Goal: Transaction & Acquisition: Purchase product/service

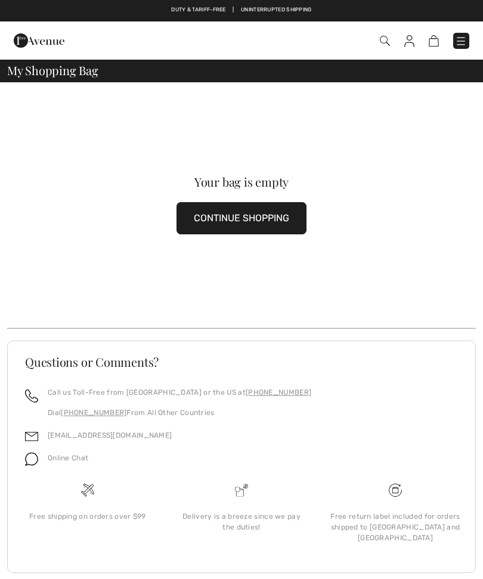
click at [265, 220] on button "CONTINUE SHOPPING" at bounding box center [241, 218] width 130 height 32
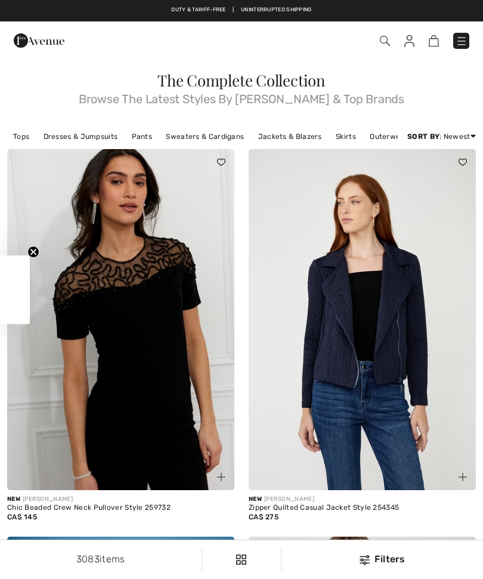
checkbox input "true"
click at [213, 140] on link "Sweaters & Cardigans" at bounding box center [205, 137] width 90 height 16
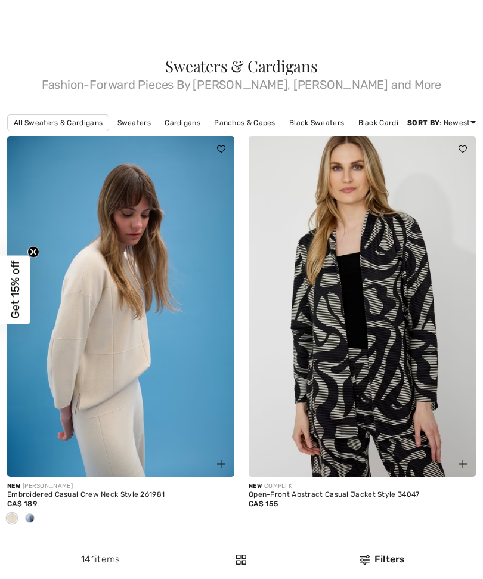
checkbox input "true"
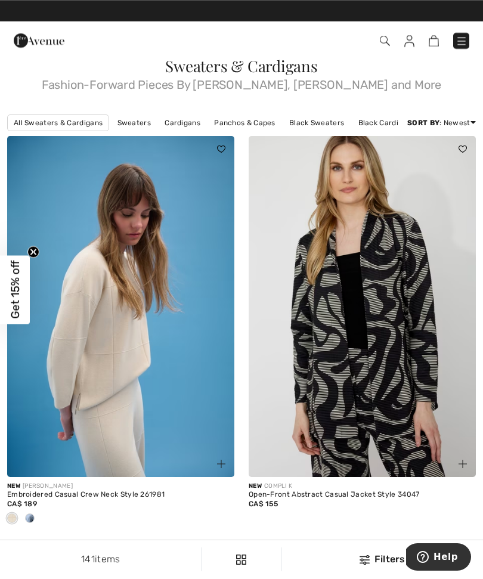
click at [253, 122] on link "Panchos & Capes" at bounding box center [244, 123] width 73 height 16
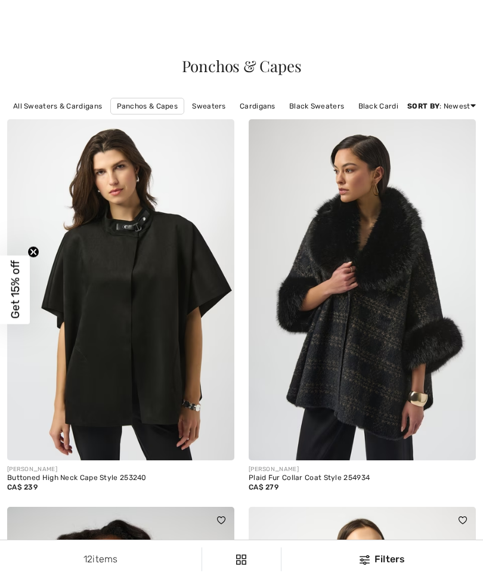
checkbox input "true"
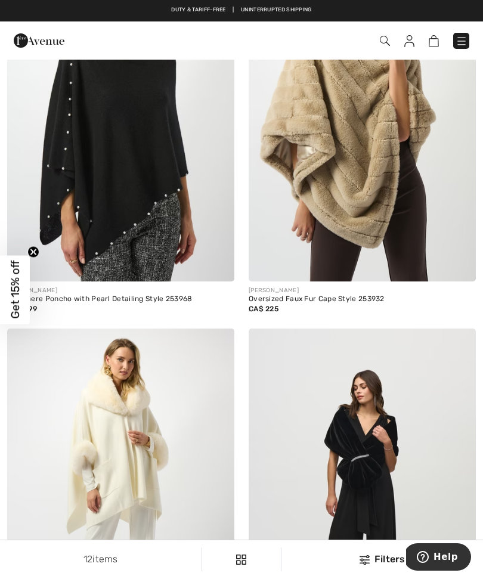
scroll to position [951, 0]
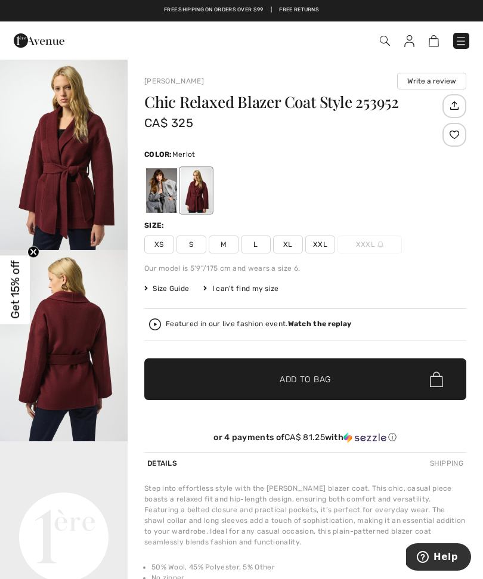
click at [221, 243] on span "M" at bounding box center [224, 245] width 30 height 18
click at [340, 376] on span "✔ Added to Bag Add to Bag" at bounding box center [305, 379] width 322 height 42
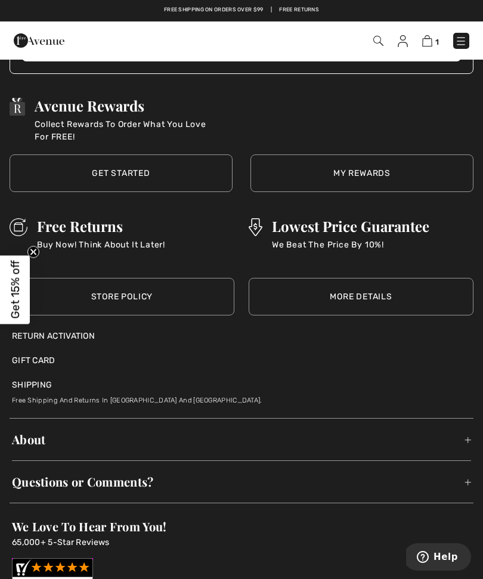
scroll to position [1890, 0]
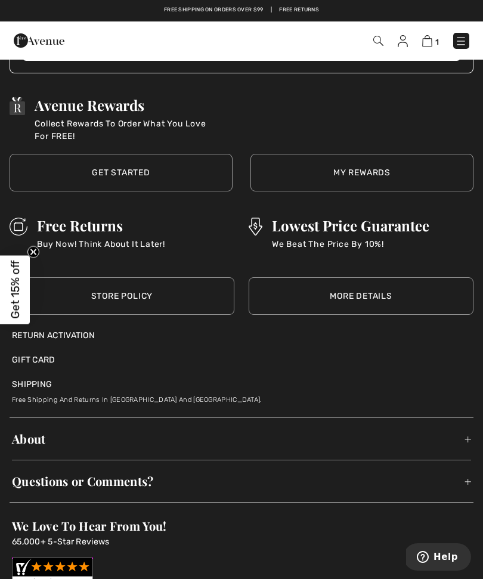
click at [105, 238] on p "Buy Now! Think About It Later!" at bounding box center [101, 250] width 128 height 25
click at [141, 305] on link "Store Policy" at bounding box center [122, 296] width 225 height 38
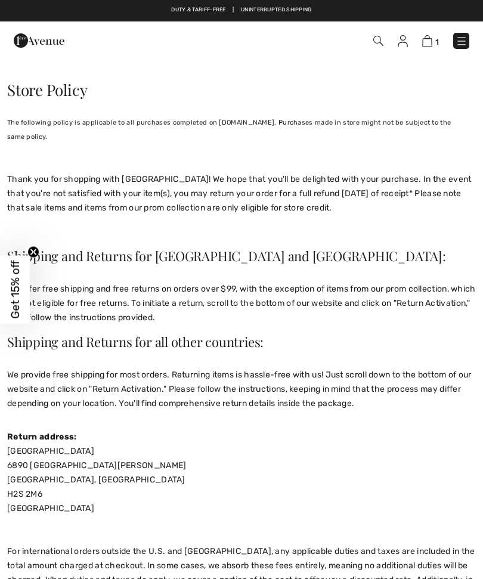
checkbox input "true"
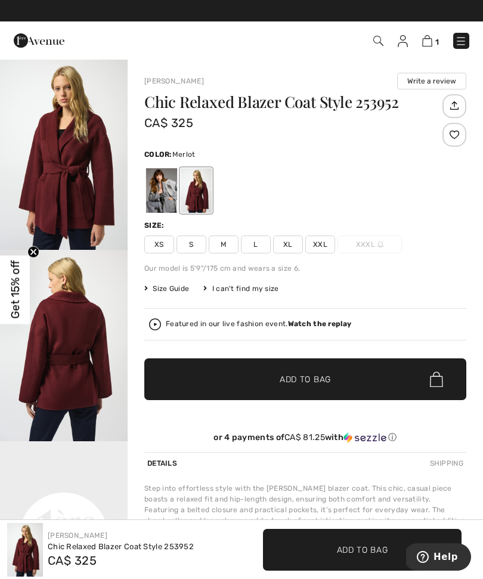
click at [209, 289] on div "I can't find my size" at bounding box center [240, 288] width 75 height 11
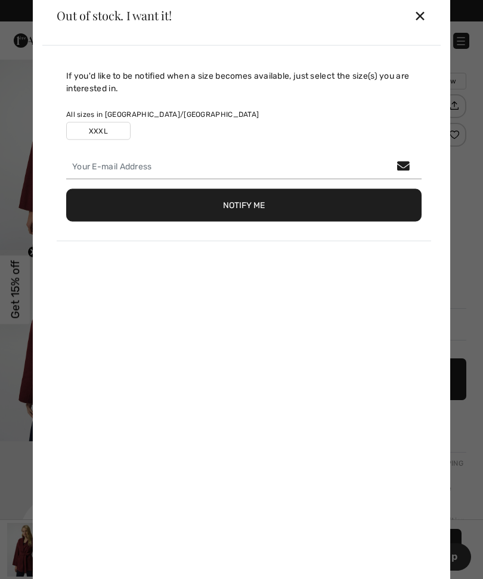
click at [417, 21] on div "✕" at bounding box center [420, 15] width 13 height 25
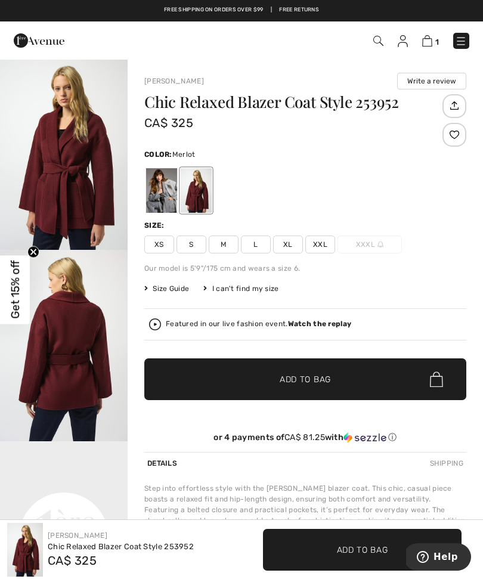
click at [168, 292] on span "Size Guide" at bounding box center [166, 288] width 45 height 11
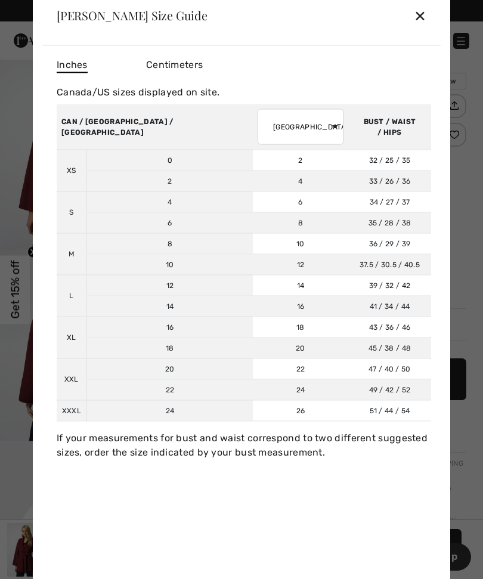
click at [369, 489] on div "Inches Centimeters [GEOGRAPHIC_DATA]/US sizes displayed on site. Sizes XS S M L…" at bounding box center [241, 316] width 398 height 543
click at [425, 14] on div "✕" at bounding box center [420, 15] width 13 height 25
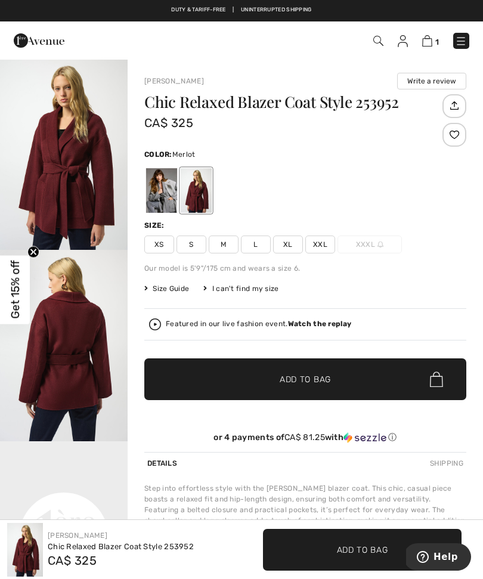
click at [83, 167] on img "1 / 6" at bounding box center [64, 153] width 128 height 191
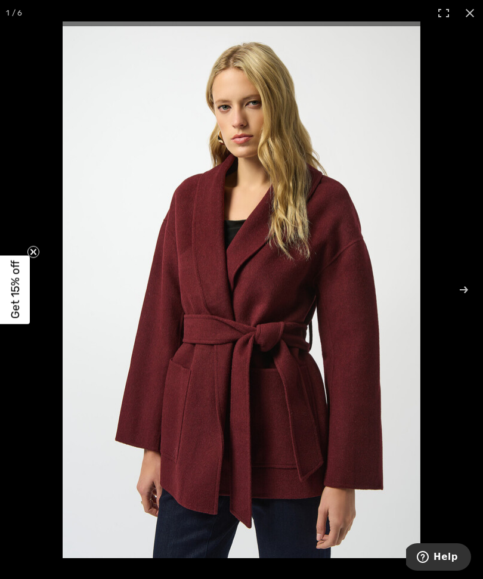
click at [16, 292] on span "Get 15% off" at bounding box center [15, 290] width 14 height 58
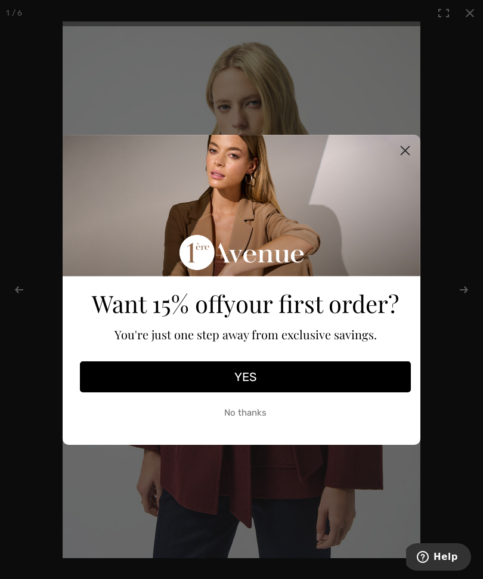
click at [255, 379] on button "YES" at bounding box center [245, 376] width 331 height 31
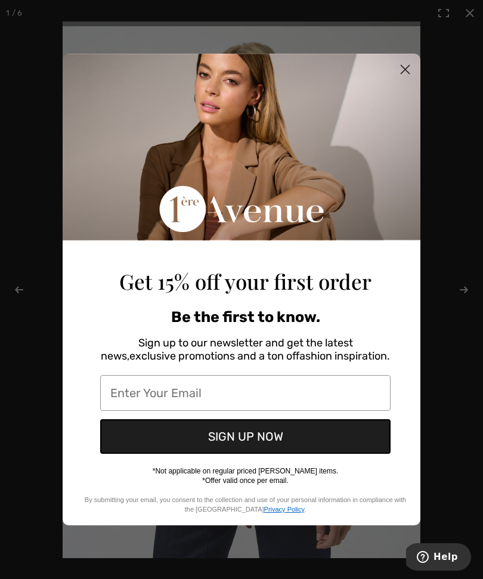
click at [164, 388] on input "Enter Your Email" at bounding box center [245, 393] width 290 height 36
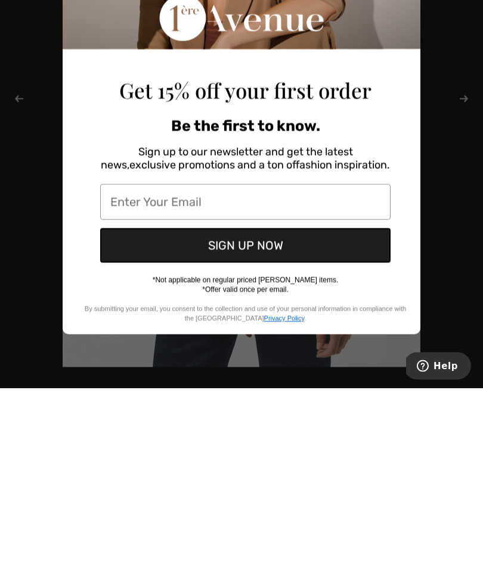
type input "angie.quickert8@gmail.com"
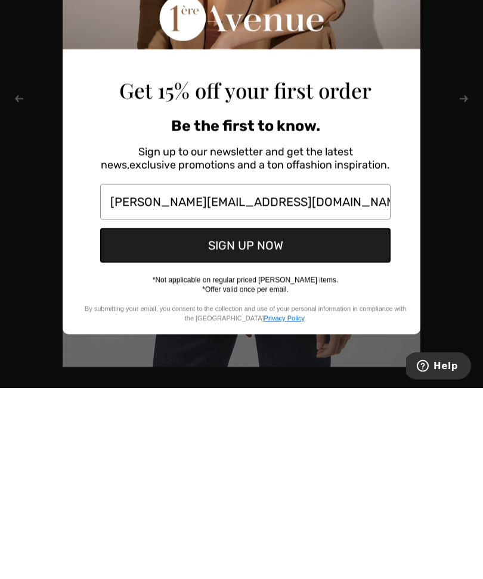
scroll to position [198, 0]
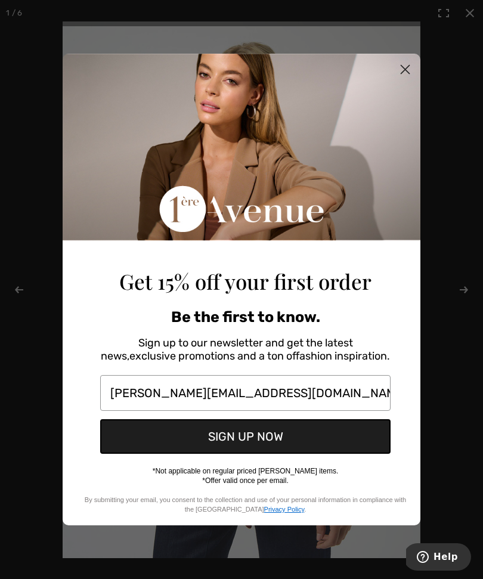
click at [256, 434] on button "SIGN UP NOW" at bounding box center [245, 436] width 290 height 35
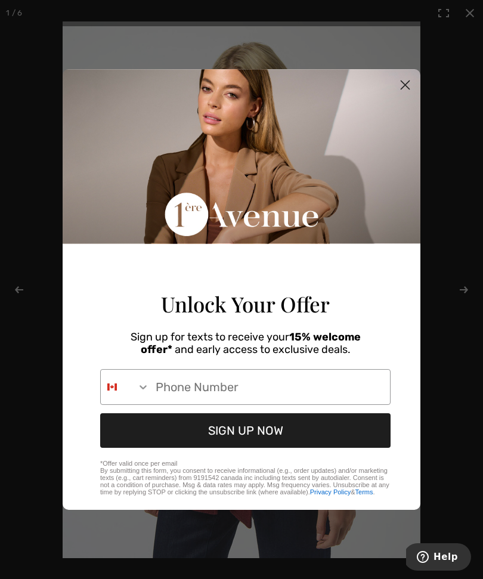
click at [166, 389] on input "Phone Number" at bounding box center [270, 387] width 240 height 35
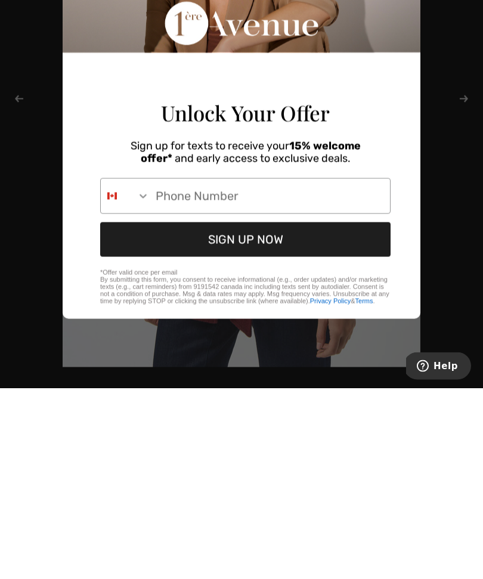
type input "613-849-0630"
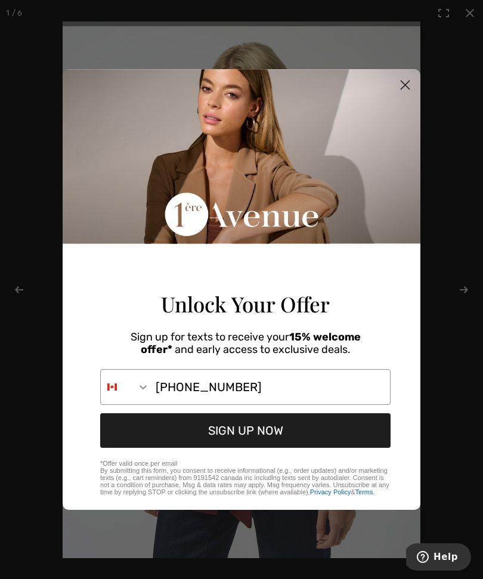
click at [252, 437] on button "SIGN UP NOW" at bounding box center [245, 430] width 290 height 35
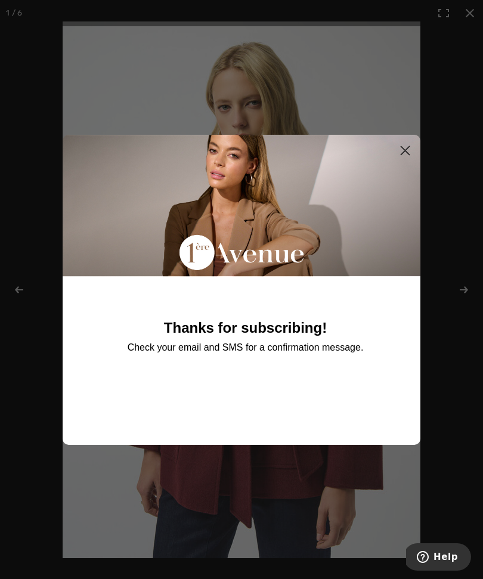
click at [401, 144] on circle "Close dialog" at bounding box center [405, 150] width 20 height 20
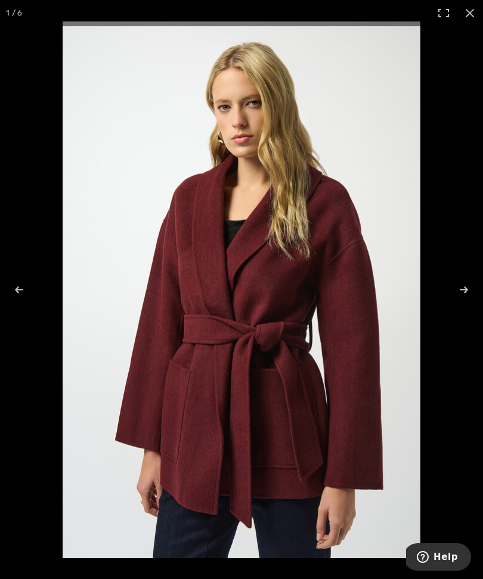
click at [451, 293] on div "Close dialog Thanks for subscribing! Check your email and SMS for a confirmatio…" at bounding box center [241, 289] width 483 height 579
click at [471, 286] on div "Close dialog Thanks for subscribing! Check your email and SMS for a confirmatio…" at bounding box center [241, 289] width 483 height 579
click at [462, 296] on div "Close dialog Thanks for subscribing! Check your email and SMS for a confirmatio…" at bounding box center [241, 289] width 483 height 579
click at [22, 289] on div "Close dialog Thanks for subscribing! Check your email and SMS for a confirmatio…" at bounding box center [241, 289] width 483 height 579
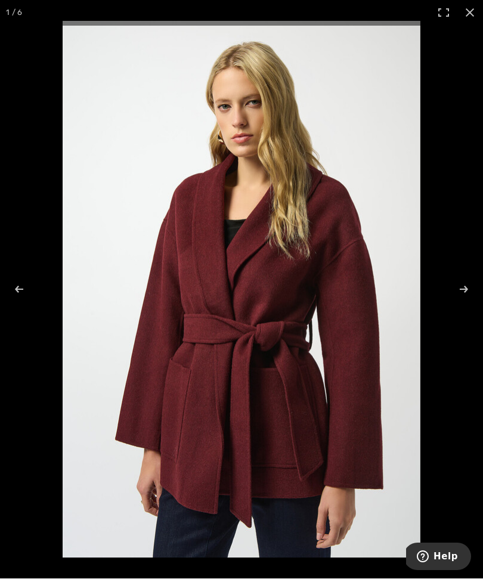
click at [481, 9] on div "Close dialog Thanks for subscribing! Check your email and SMS for a confirmatio…" at bounding box center [241, 289] width 483 height 579
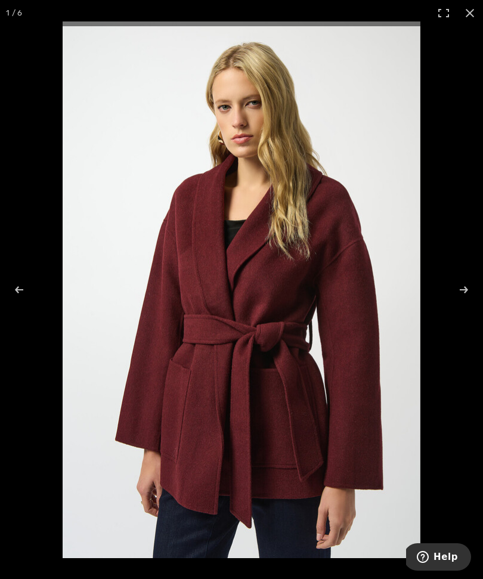
click at [474, 14] on div "Close dialog Thanks for subscribing! Check your email and SMS for a confirmatio…" at bounding box center [241, 289] width 483 height 579
click at [475, 18] on div "Close dialog Thanks for subscribing! Check your email and SMS for a confirmatio…" at bounding box center [241, 289] width 483 height 579
click at [469, 283] on div "Close dialog Thanks for subscribing! Check your email and SMS for a confirmatio…" at bounding box center [241, 289] width 483 height 579
click at [244, 574] on div "Close dialog Thanks for subscribing! Check your email and SMS for a confirmatio…" at bounding box center [241, 289] width 483 height 579
click at [466, 292] on div "Close dialog Thanks for subscribing! Check your email and SMS for a confirmatio…" at bounding box center [241, 289] width 483 height 579
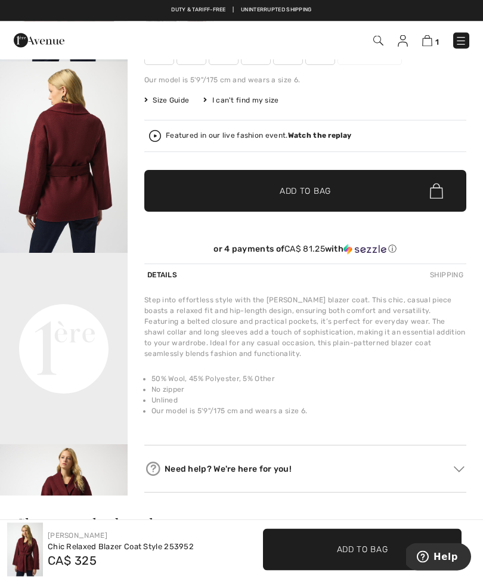
scroll to position [178, 0]
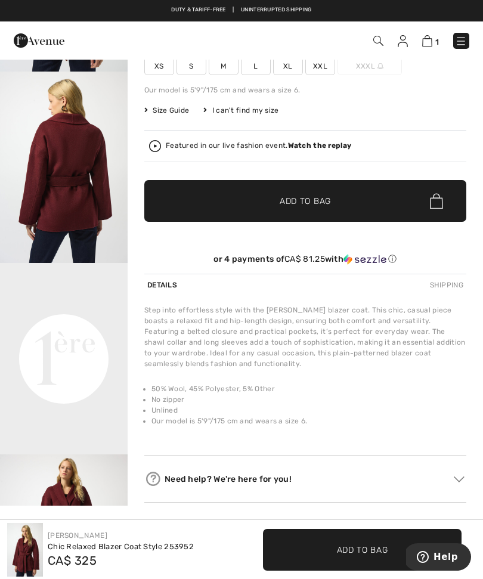
click at [90, 482] on form "Thanks for subscribing! Check your email and SMS for a confirmation message. Su…" at bounding box center [242, 327] width 358 height 310
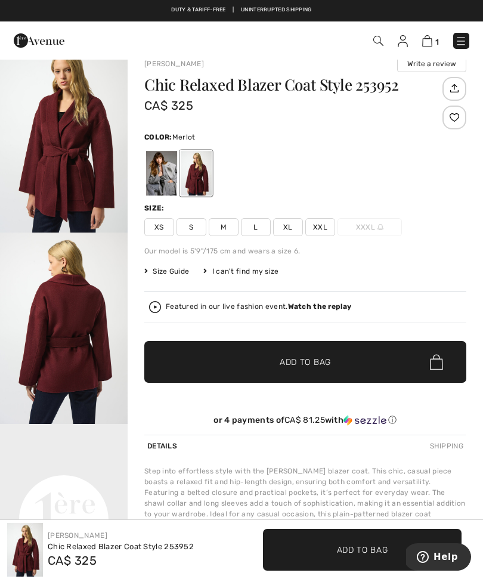
scroll to position [0, 0]
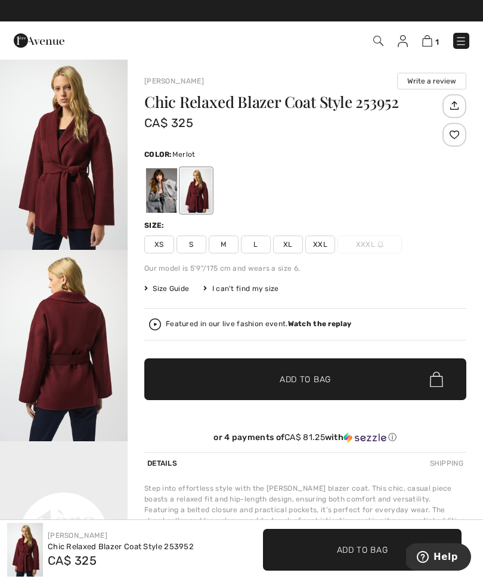
click at [168, 194] on div "Thanks for subscribing! Check your email and SMS for a confirmation message." at bounding box center [245, 321] width 338 height 298
click at [321, 323] on p "POPUP Form" at bounding box center [245, 323] width 331 height 10
click at [163, 320] on p "POPUP Form" at bounding box center [245, 323] width 331 height 10
click at [431, 37] on div "Close dialog Thanks for subscribing! Check your email and SMS for a confirmatio…" at bounding box center [241, 289] width 483 height 579
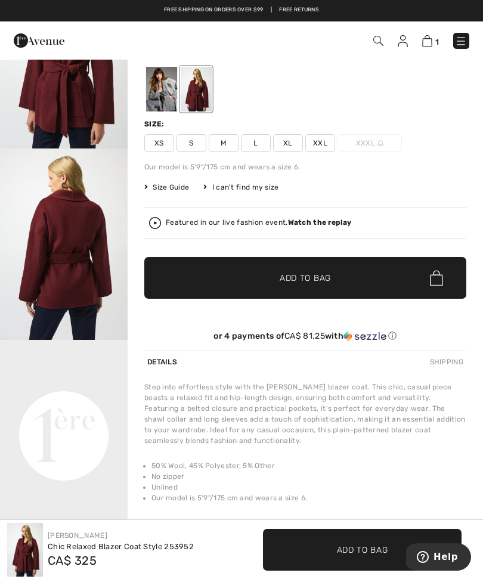
scroll to position [105, 0]
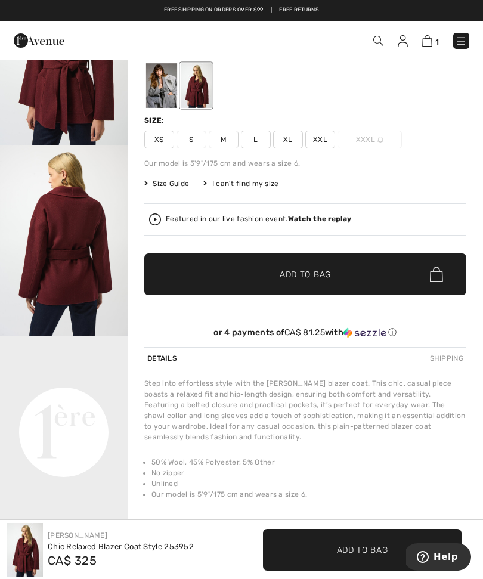
click at [364, 578] on div "Close dialog Thanks for subscribing! Check your email and SMS for a confirmatio…" at bounding box center [241, 289] width 483 height 579
click at [465, 548] on div "Close dialog Thanks for subscribing! Check your email and SMS for a confirmatio…" at bounding box center [241, 289] width 483 height 579
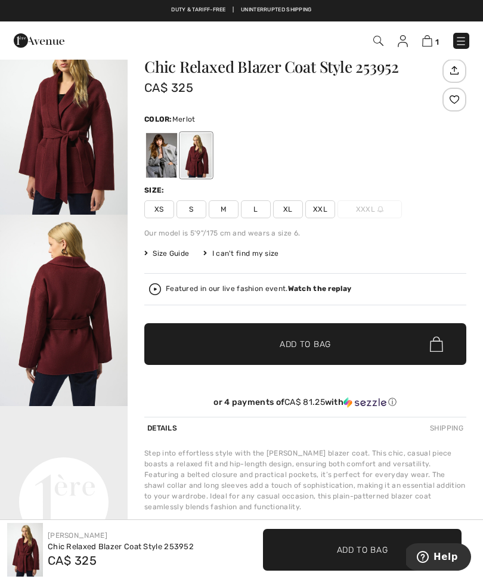
scroll to position [0, 0]
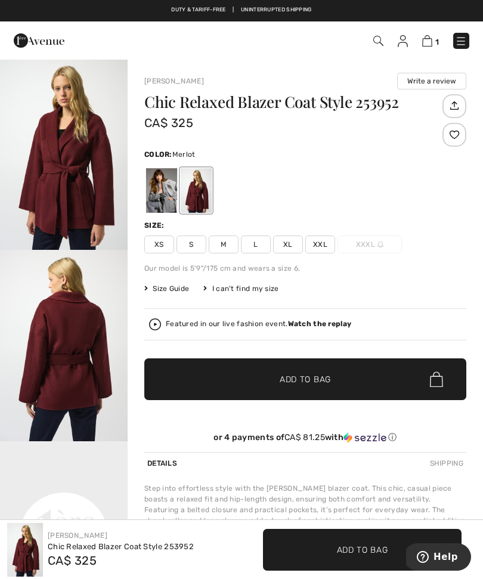
click at [430, 47] on div "Close dialog Thanks for subscribing! Check your email and SMS for a confirmatio…" at bounding box center [241, 289] width 483 height 579
click at [285, 13] on div "Close dialog Thanks for subscribing! Check your email and SMS for a confirmatio…" at bounding box center [241, 289] width 483 height 579
click at [252, 5] on div "Close dialog Thanks for subscribing! Check your email and SMS for a confirmatio…" at bounding box center [241, 289] width 483 height 579
click at [426, 44] on div "Close dialog Thanks for subscribing! Check your email and SMS for a confirmatio…" at bounding box center [241, 289] width 483 height 579
click at [466, 38] on div "Close dialog Thanks for subscribing! Check your email and SMS for a confirmatio…" at bounding box center [241, 289] width 483 height 579
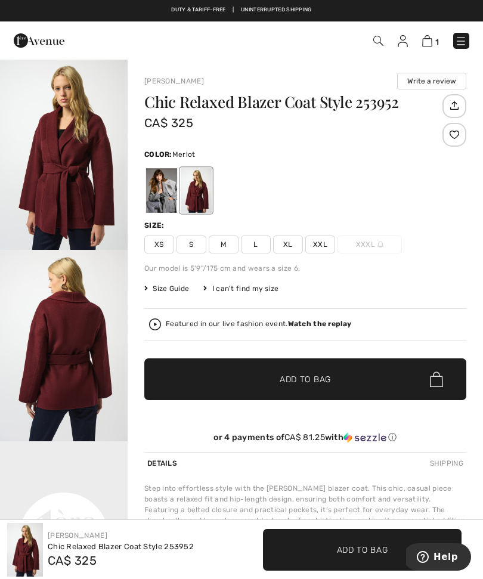
click at [464, 47] on div "Close dialog Thanks for subscribing! Check your email and SMS for a confirmatio…" at bounding box center [241, 289] width 483 height 579
click at [463, 46] on div "Close dialog Thanks for subscribing! Check your email and SMS for a confirmatio…" at bounding box center [241, 289] width 483 height 579
click at [474, 41] on div "Close dialog Thanks for subscribing! Check your email and SMS for a confirmatio…" at bounding box center [241, 289] width 483 height 579
click at [190, 575] on div "Close dialog Thanks for subscribing! Check your email and SMS for a confirmatio…" at bounding box center [241, 289] width 483 height 579
click at [425, 44] on div "Close dialog Thanks for subscribing! Check your email and SMS for a confirmatio…" at bounding box center [241, 289] width 483 height 579
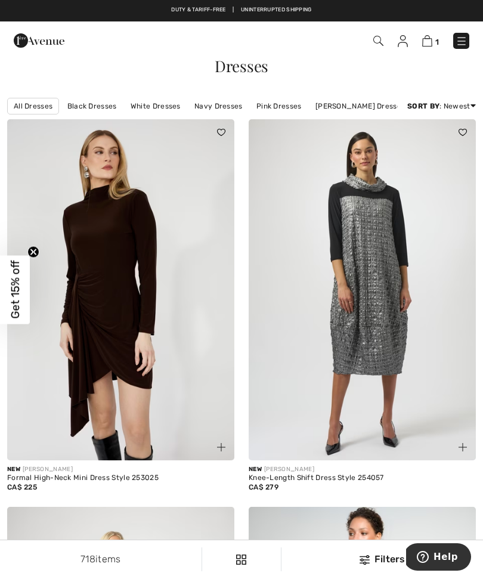
click at [432, 40] on img at bounding box center [427, 40] width 10 height 11
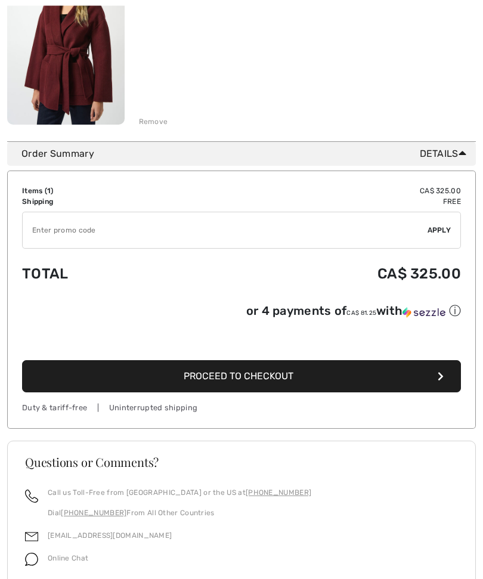
click at [160, 405] on div "Duty & tariff-free | Uninterrupted shipping" at bounding box center [241, 407] width 439 height 11
click at [160, 414] on div "Items ( 1 ) CA$ 325.00 Promo code CA$ 0.00 Shipping Free Tax1 CA$ 0.00 Tax2 CA$…" at bounding box center [241, 300] width 469 height 258
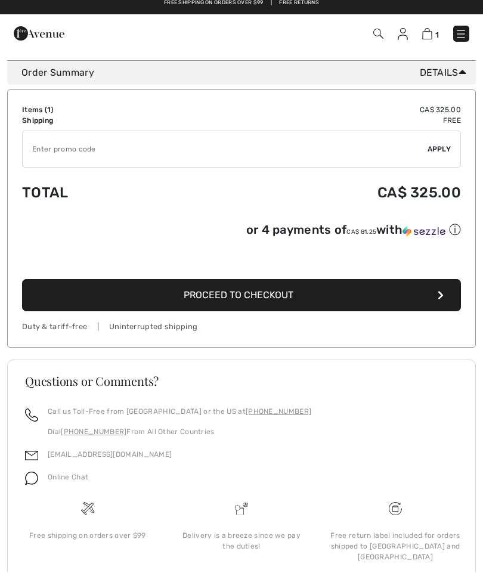
scroll to position [301, 0]
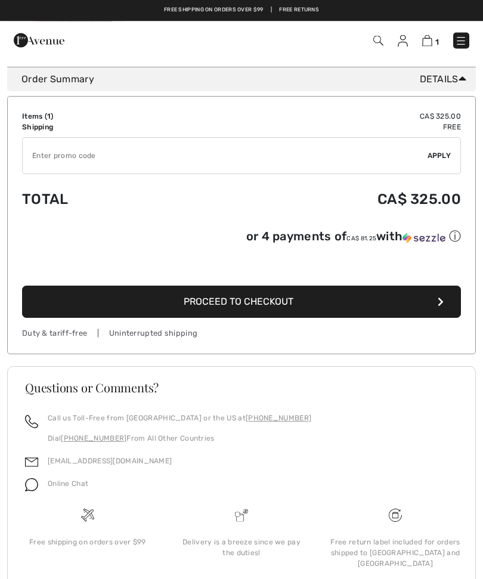
click at [63, 484] on span "Online Chat" at bounding box center [68, 484] width 41 height 8
click at [29, 491] on img at bounding box center [31, 485] width 13 height 13
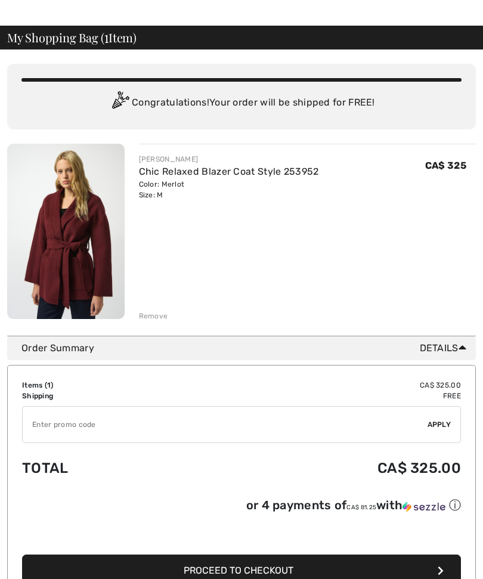
scroll to position [33, 0]
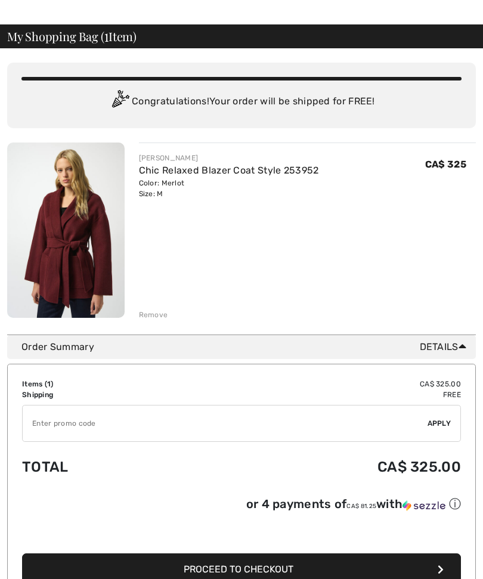
click at [98, 422] on input "TEXT" at bounding box center [225, 424] width 405 height 36
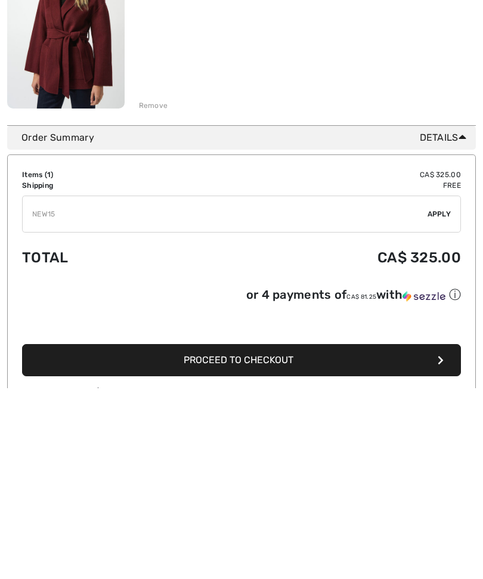
type input "NEW15"
click at [289, 545] on span "Proceed to Checkout" at bounding box center [239, 550] width 110 height 11
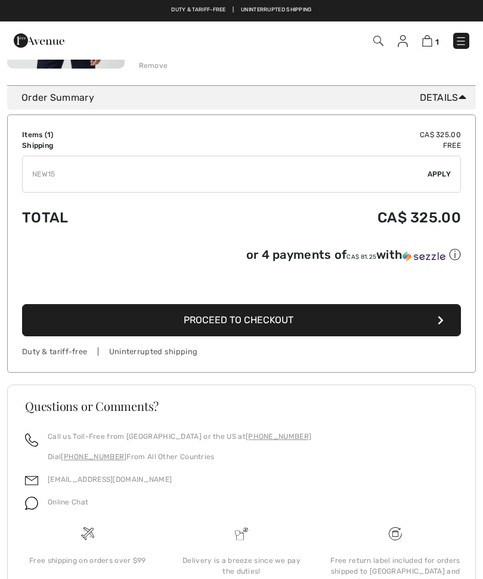
click at [447, 176] on span "Apply" at bounding box center [440, 174] width 24 height 11
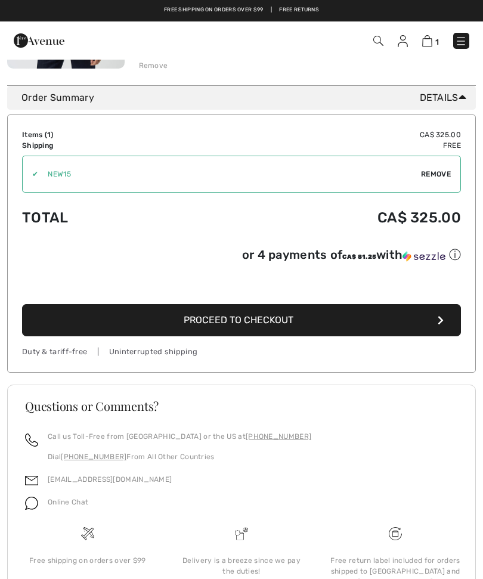
click at [278, 315] on span "Proceed to Checkout" at bounding box center [239, 319] width 110 height 11
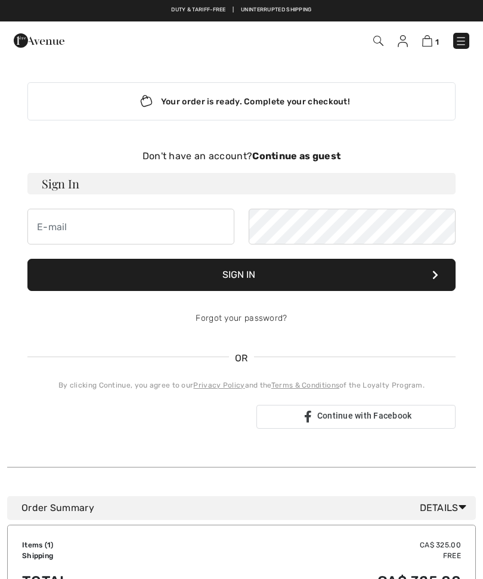
click at [316, 160] on strong "Continue as guest" at bounding box center [296, 155] width 88 height 11
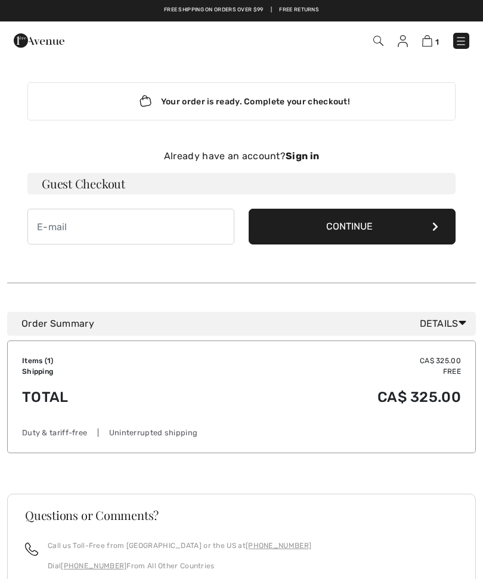
click at [428, 41] on img at bounding box center [427, 40] width 10 height 11
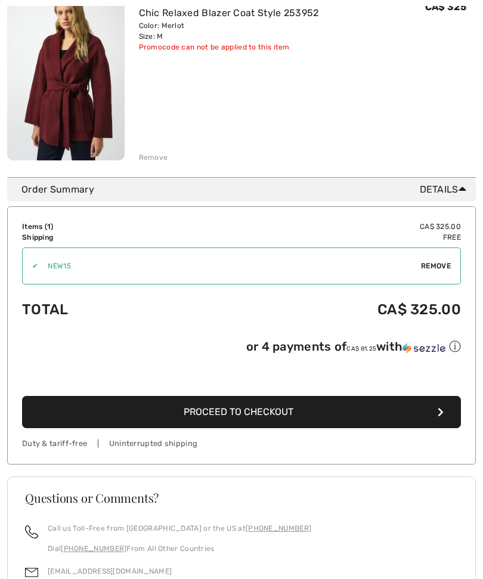
scroll to position [231, 0]
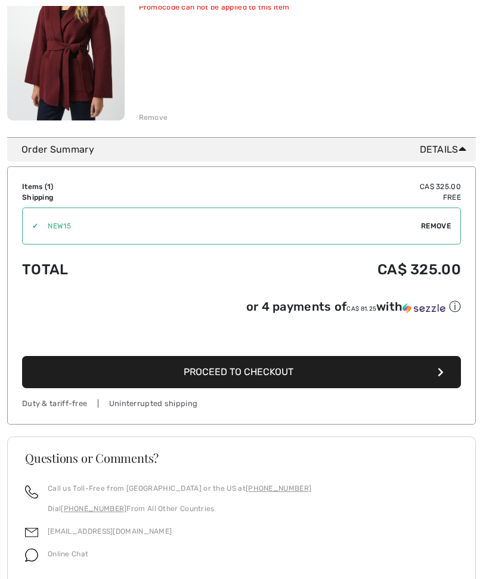
click at [251, 373] on span "Proceed to Checkout" at bounding box center [239, 371] width 110 height 11
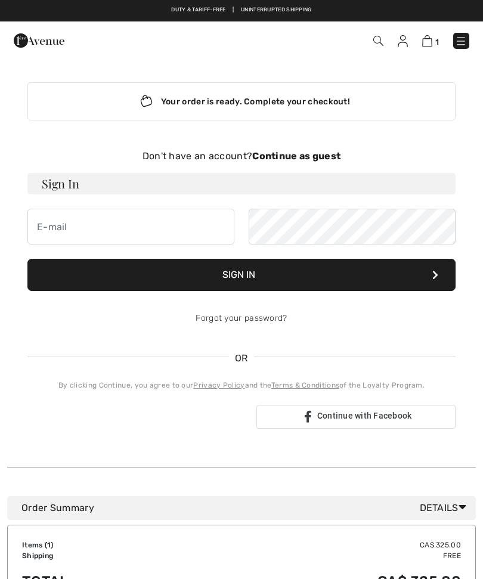
click at [309, 153] on strong "Continue as guest" at bounding box center [296, 155] width 88 height 11
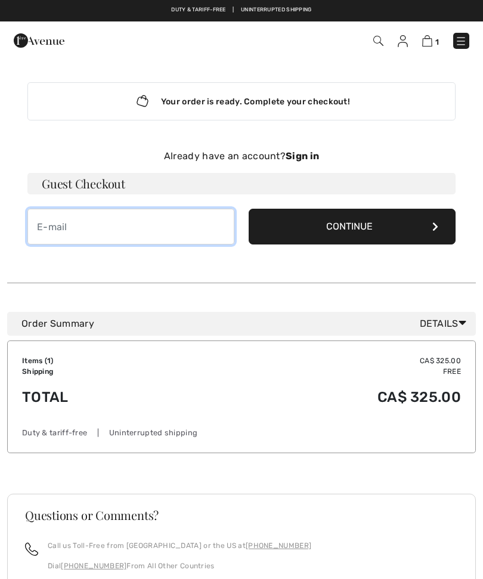
click at [114, 224] on input "email" at bounding box center [130, 227] width 207 height 36
type input "[PERSON_NAME][EMAIL_ADDRESS][DOMAIN_NAME]"
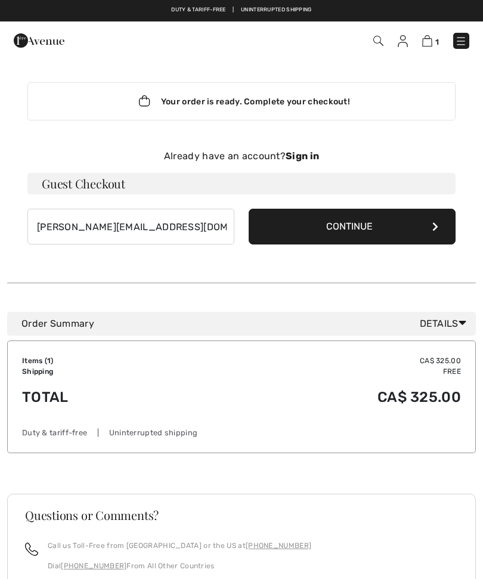
click at [371, 228] on button "Continue" at bounding box center [352, 227] width 207 height 36
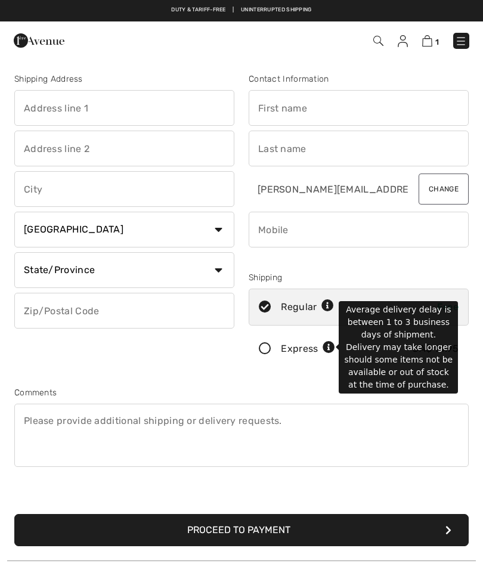
click at [333, 352] on icon at bounding box center [329, 348] width 13 height 13
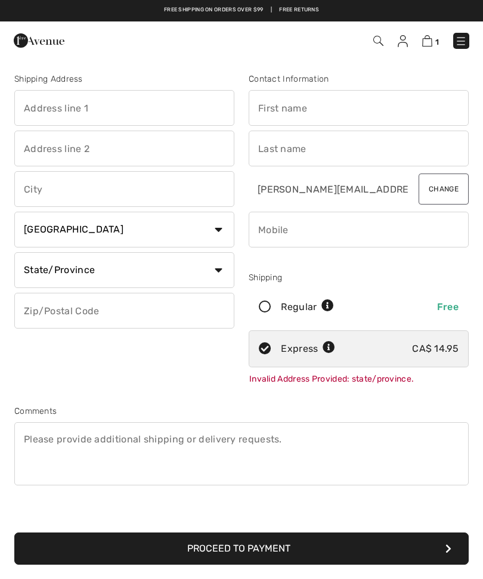
click at [318, 399] on div "Shipping Address Country [GEOGRAPHIC_DATA] [GEOGRAPHIC_DATA] [GEOGRAPHIC_DATA] …" at bounding box center [241, 311] width 469 height 535
click at [66, 103] on input "text" at bounding box center [124, 108] width 220 height 36
type input "[STREET_ADDRESS]"
click at [75, 191] on input "text" at bounding box center [124, 189] width 220 height 36
type input "[GEOGRAPHIC_DATA]"
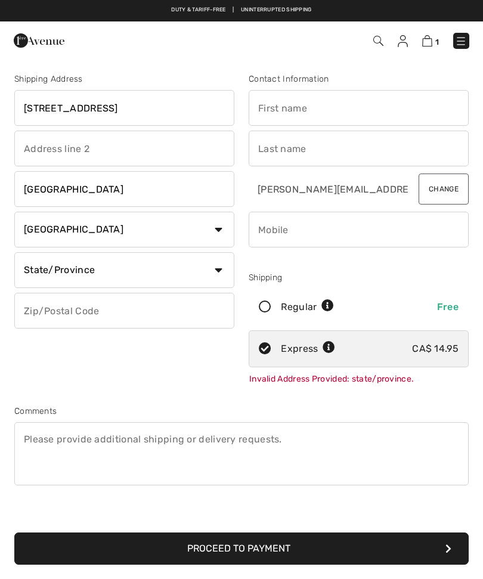
click at [107, 268] on select "State/Province [GEOGRAPHIC_DATA] [GEOGRAPHIC_DATA] [GEOGRAPHIC_DATA] [GEOGRAPHI…" at bounding box center [124, 270] width 220 height 36
select select "ON"
click at [115, 314] on input "text" at bounding box center [124, 311] width 220 height 36
type input "K8N1P3"
click at [321, 117] on input "text" at bounding box center [359, 108] width 220 height 36
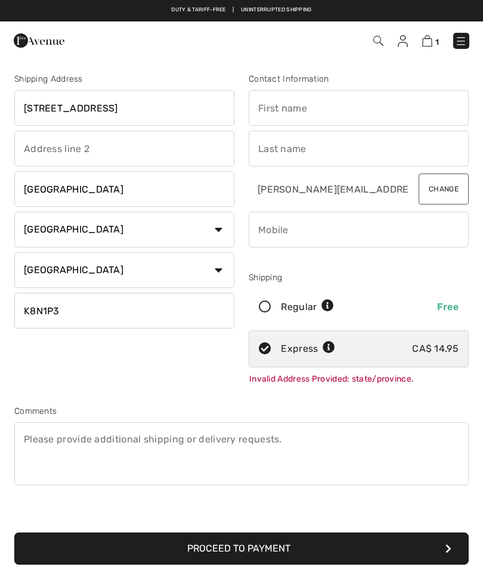
type input "[PERSON_NAME]"
click at [320, 241] on input "phone" at bounding box center [359, 230] width 220 height 36
type input "6138490630"
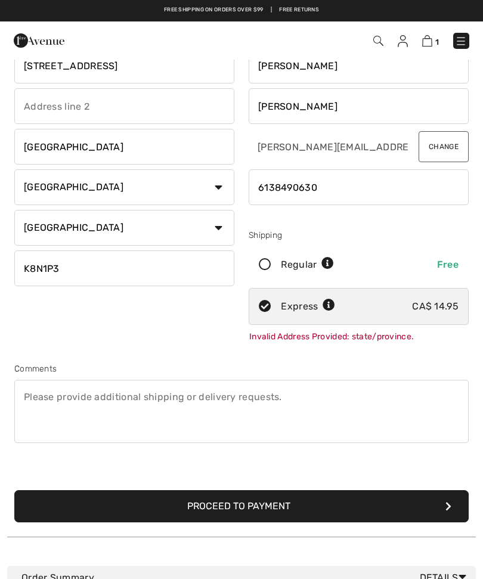
scroll to position [46, 0]
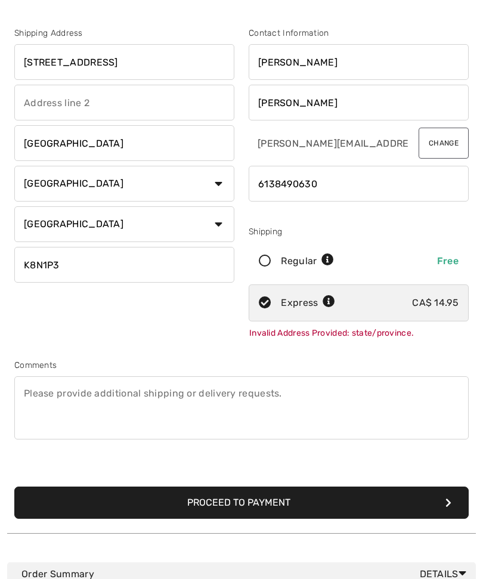
click at [277, 503] on button "Proceed to Payment" at bounding box center [241, 503] width 454 height 32
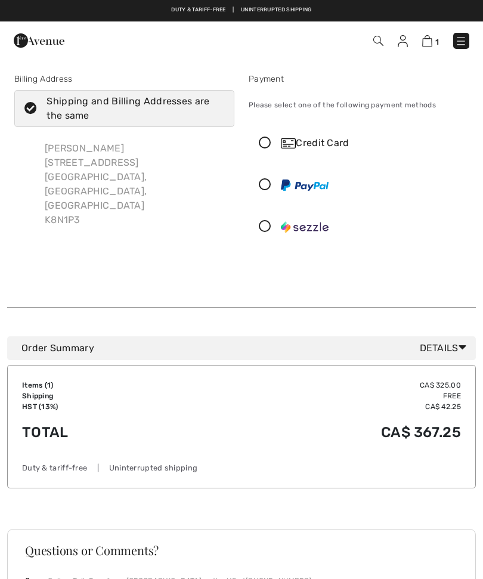
click at [265, 140] on icon at bounding box center [265, 143] width 32 height 13
